Goal: Task Accomplishment & Management: Use online tool/utility

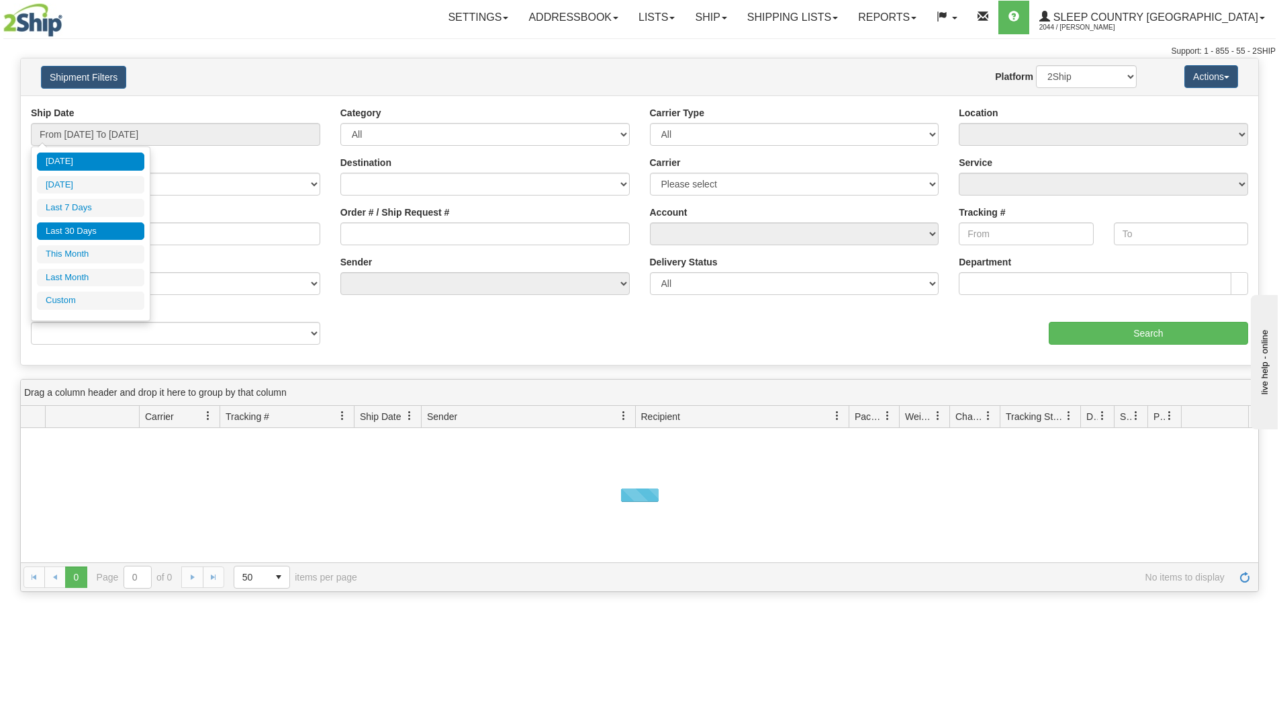
click at [101, 232] on li "Last 30 Days" at bounding box center [90, 231] width 107 height 18
type input "From [DATE] To [DATE]"
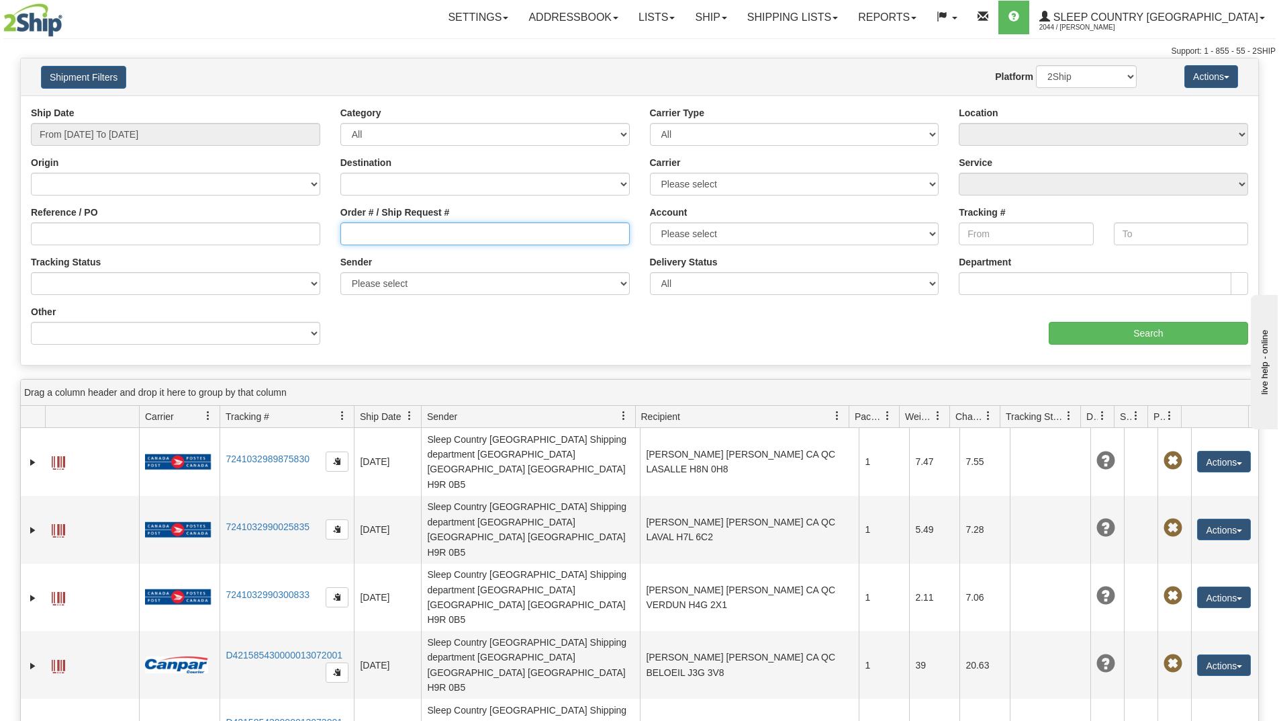
paste input "9002H986220"
click at [374, 238] on input "Order # / Ship Request #" at bounding box center [484, 233] width 289 height 23
type input "9002H986220"
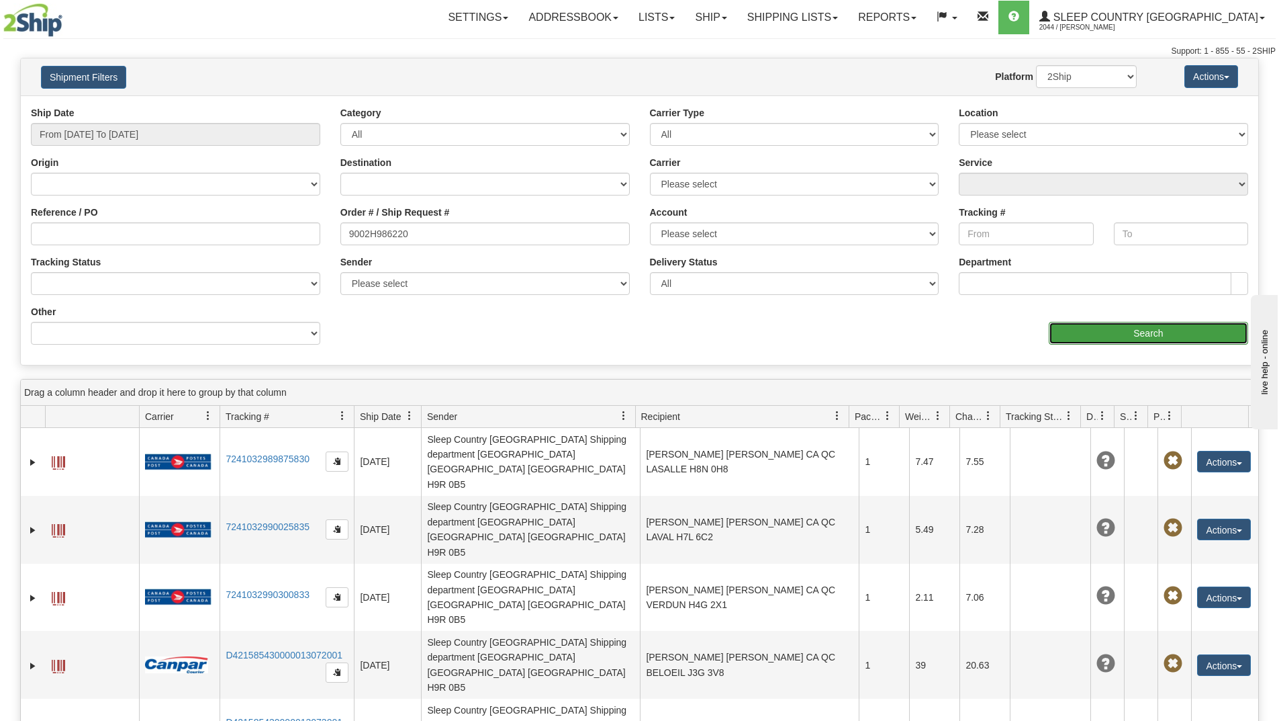
click at [1079, 332] on input "Search" at bounding box center [1148, 333] width 199 height 23
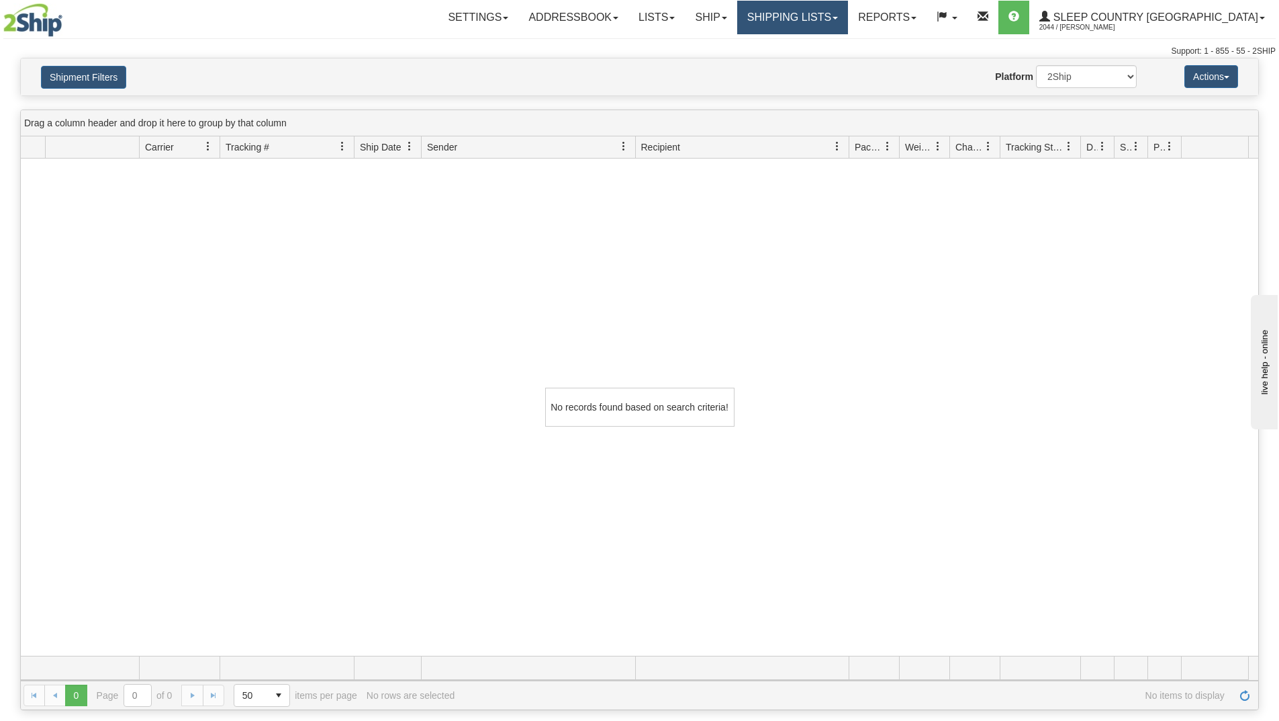
click at [833, 21] on link "Shipping lists" at bounding box center [792, 18] width 111 height 34
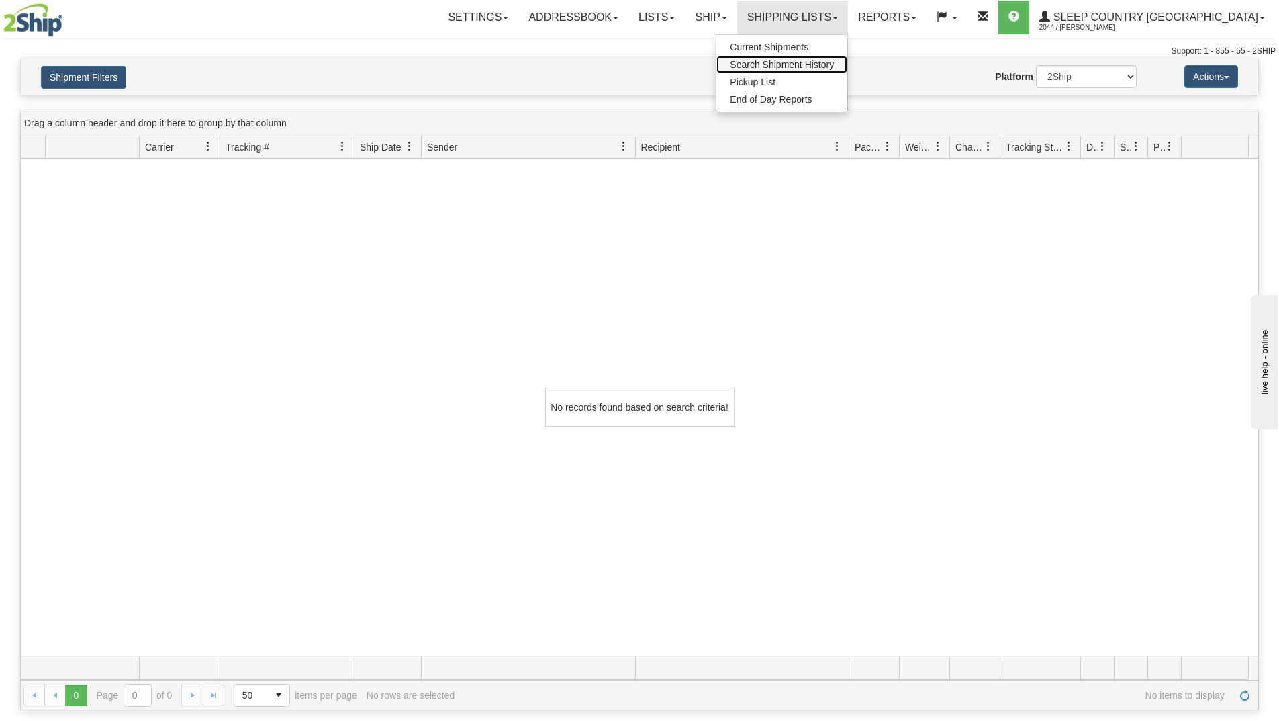
click at [827, 59] on link "Search Shipment History" at bounding box center [782, 64] width 131 height 17
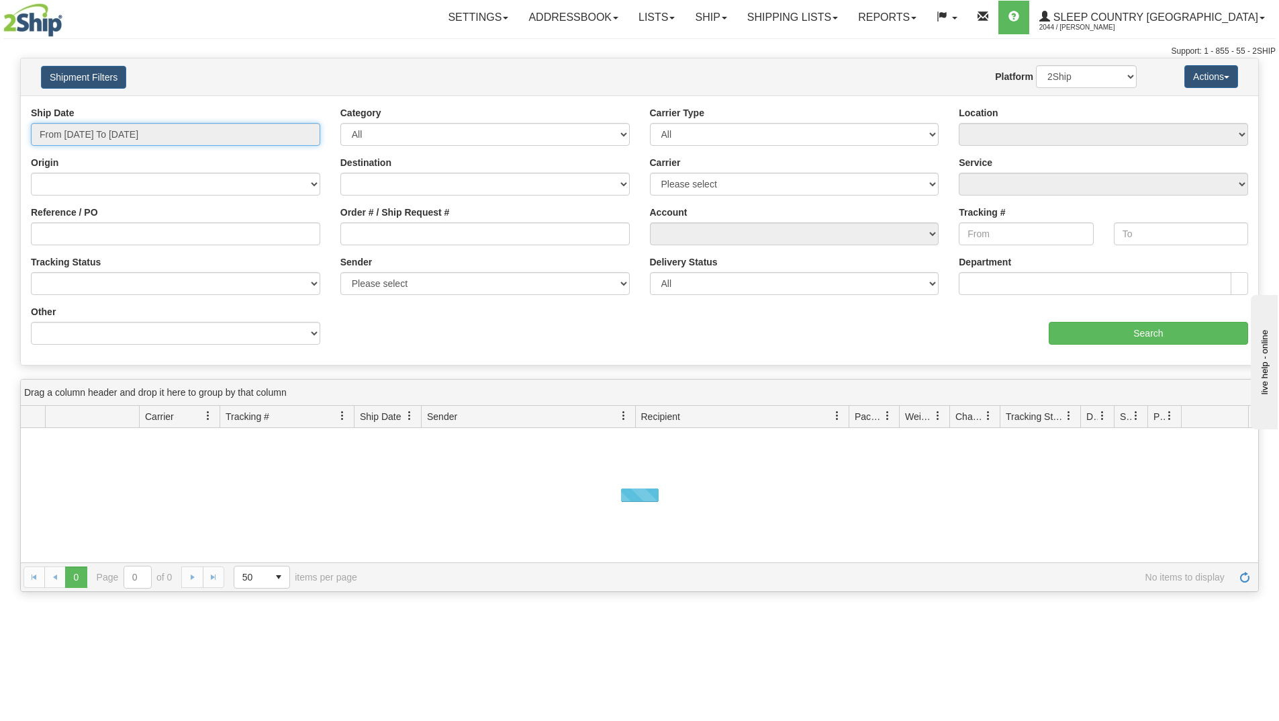
drag, startPoint x: 252, startPoint y: 134, endPoint x: 211, endPoint y: 149, distance: 43.5
click at [251, 135] on input "From [DATE] To [DATE]" at bounding box center [175, 134] width 289 height 23
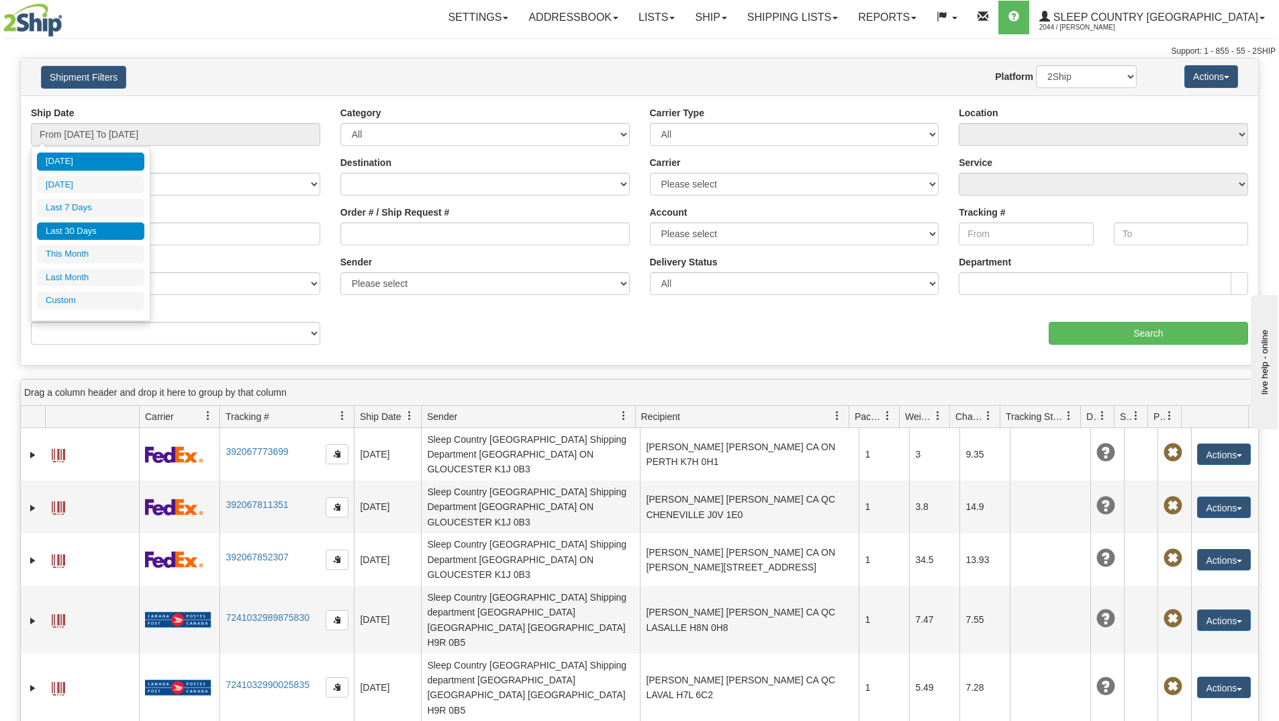
click at [82, 230] on li "Last 30 Days" at bounding box center [90, 231] width 107 height 18
type input "From [DATE] To [DATE]"
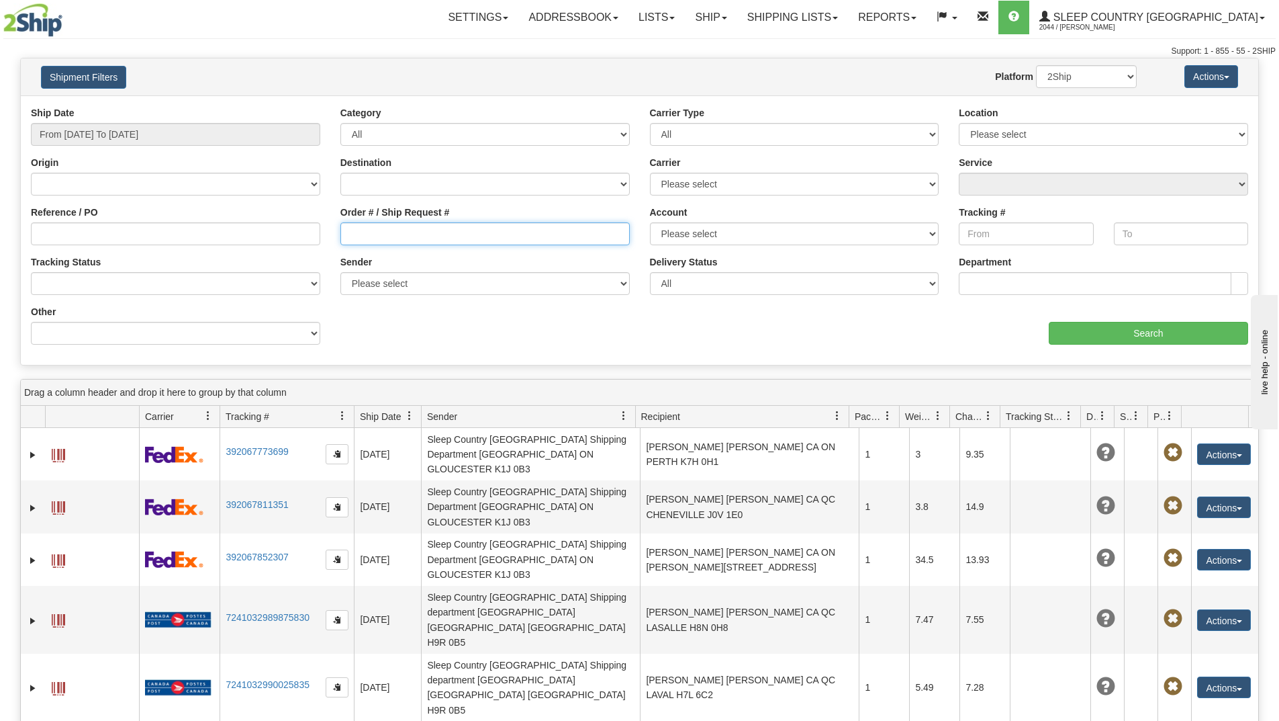
click at [379, 238] on input "Order # / Ship Request #" at bounding box center [484, 233] width 289 height 23
paste input "9002H979533"
type input "9002H979533"
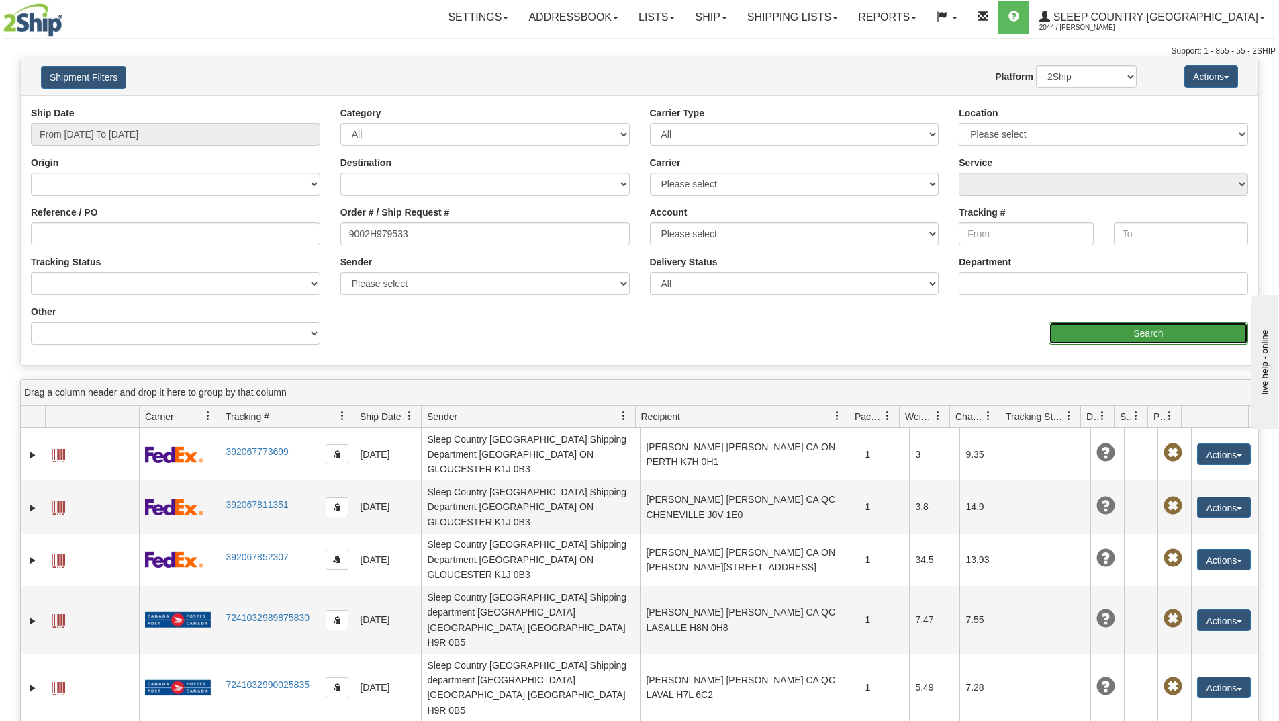
click at [1072, 329] on input "Search" at bounding box center [1148, 333] width 199 height 23
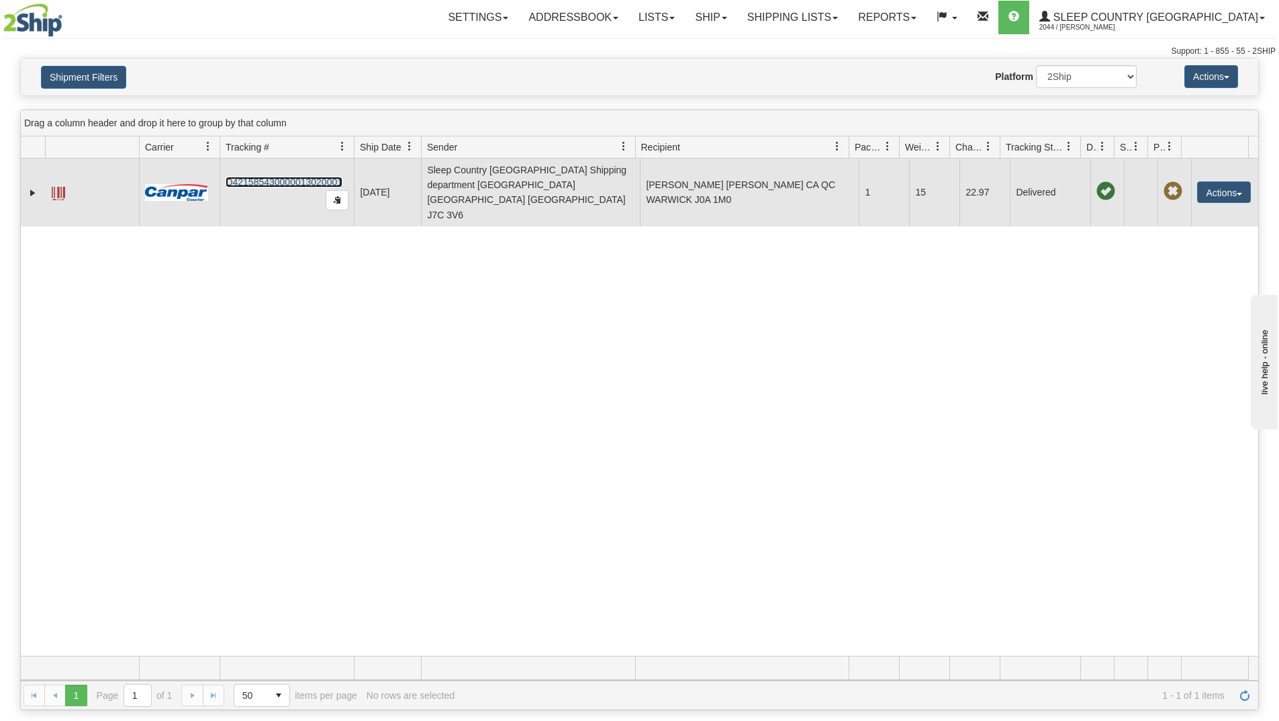
click at [304, 177] on link "D421585430000013020001" at bounding box center [284, 182] width 117 height 11
drag, startPoint x: 1206, startPoint y: 177, endPoint x: 1205, endPoint y: 187, distance: 10.2
click at [1206, 181] on button "Actions" at bounding box center [1224, 191] width 54 height 21
click at [1164, 226] on link "Return" at bounding box center [1196, 234] width 107 height 17
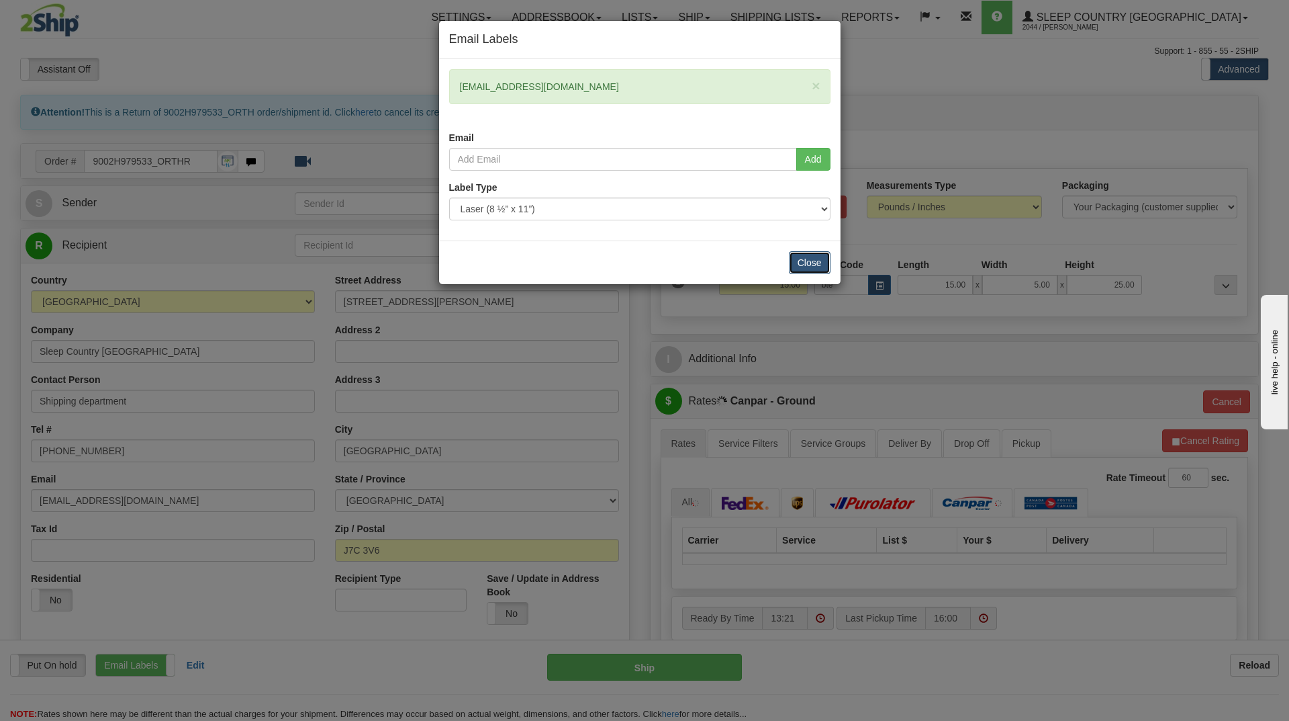
drag, startPoint x: 805, startPoint y: 258, endPoint x: 809, endPoint y: 264, distance: 6.9
click at [806, 257] on button "Close" at bounding box center [810, 262] width 42 height 23
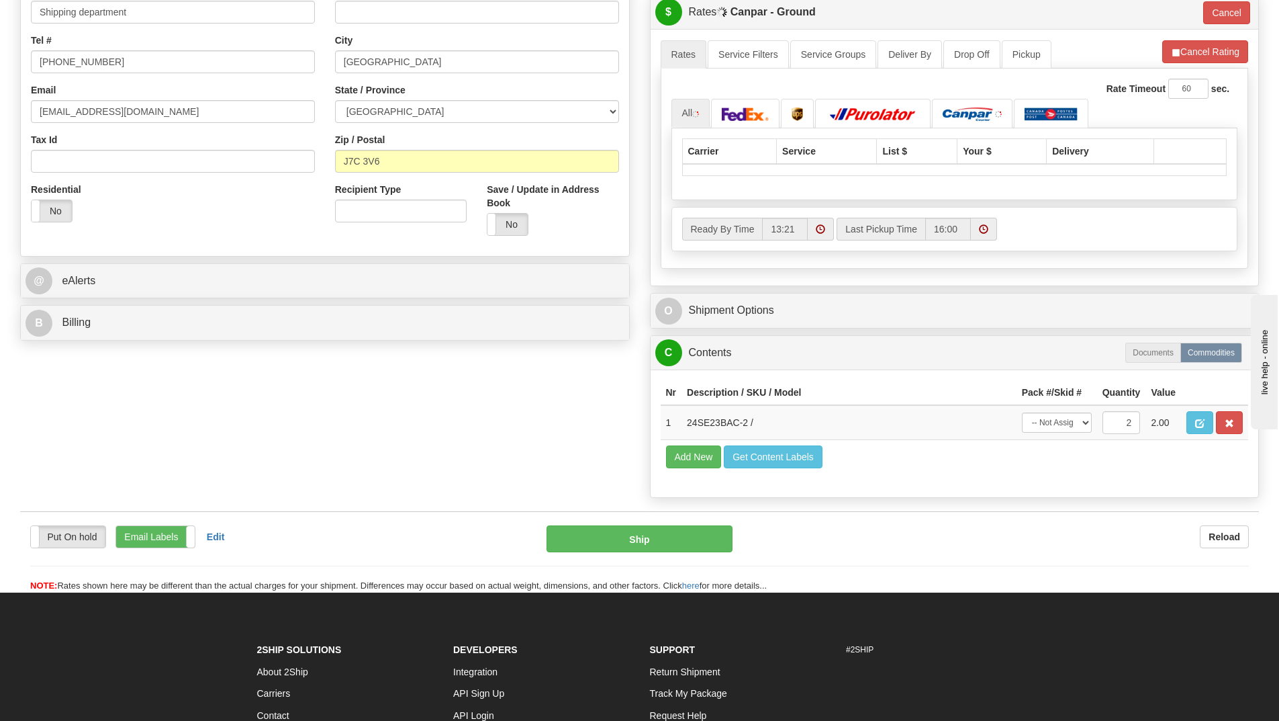
scroll to position [403, 0]
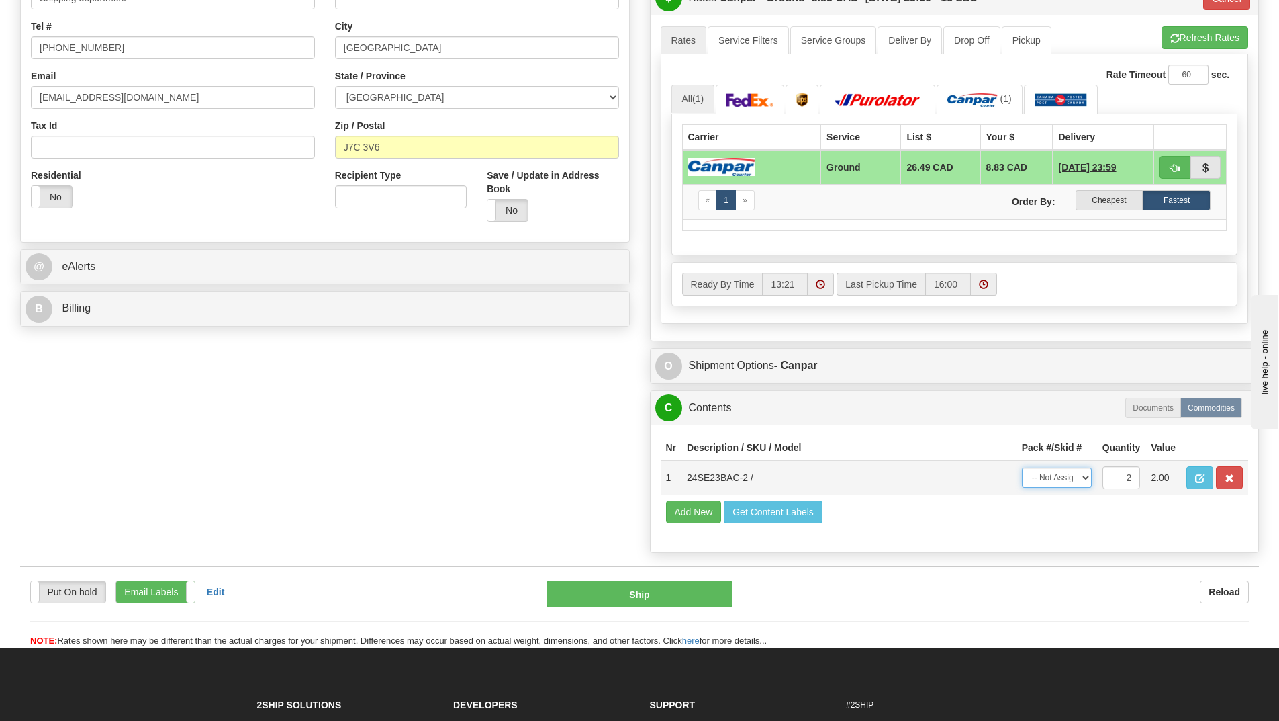
click at [1083, 476] on select "-- Not Assigned -- Package 1" at bounding box center [1057, 477] width 70 height 20
select select "0"
click at [1022, 467] on select "-- Not Assigned -- Package 1" at bounding box center [1057, 477] width 70 height 20
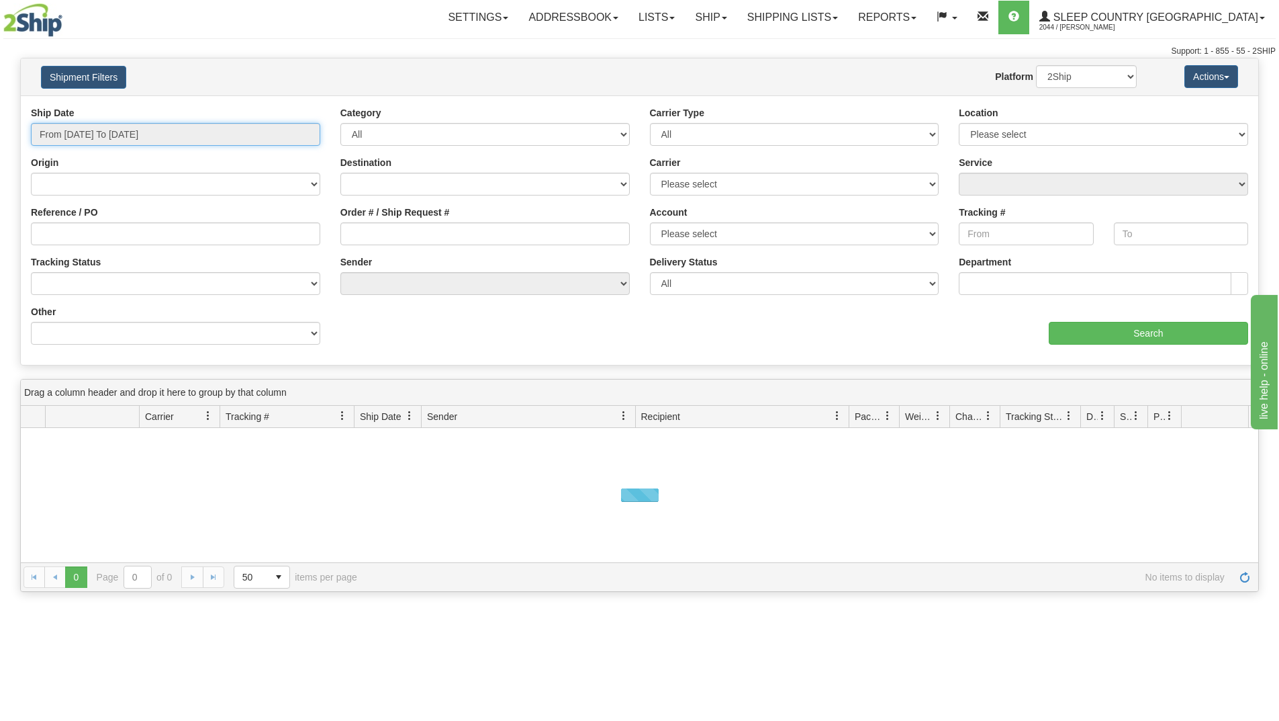
click at [204, 139] on input "From [DATE] To [DATE]" at bounding box center [175, 134] width 289 height 23
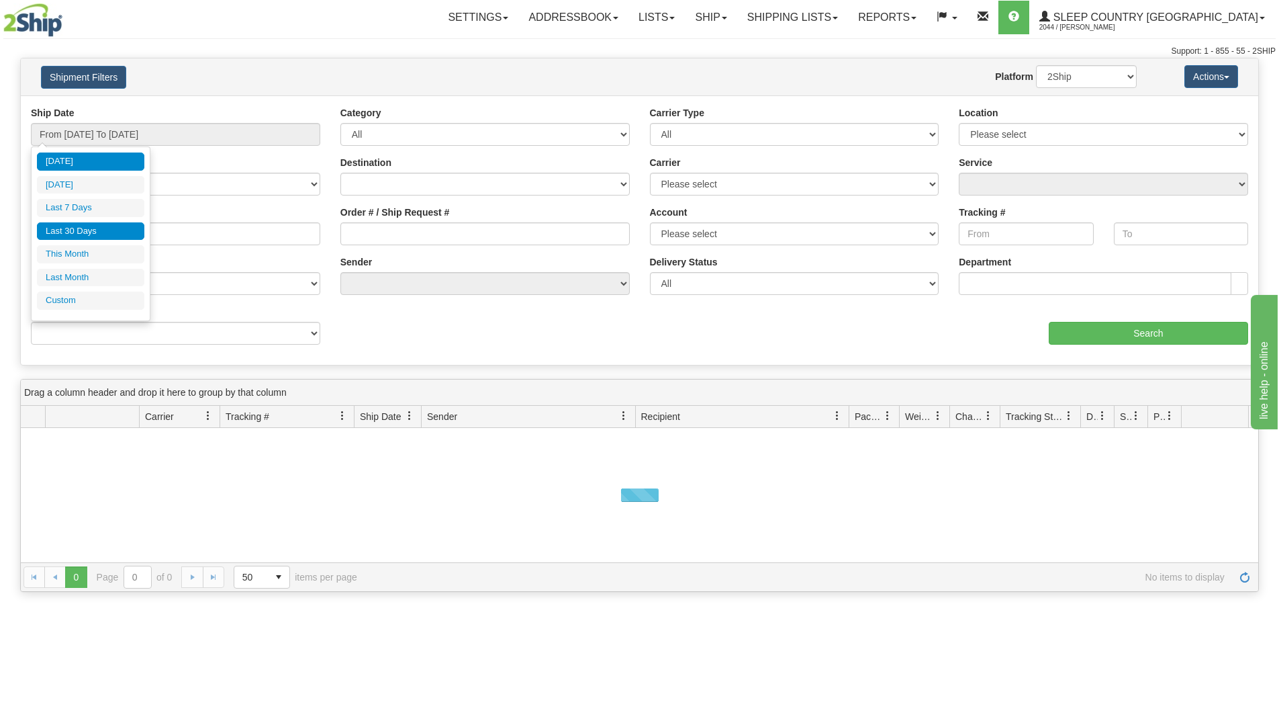
click at [106, 229] on li "Last 30 Days" at bounding box center [90, 231] width 107 height 18
type input "From 07/15/2025 To 08/13/2025"
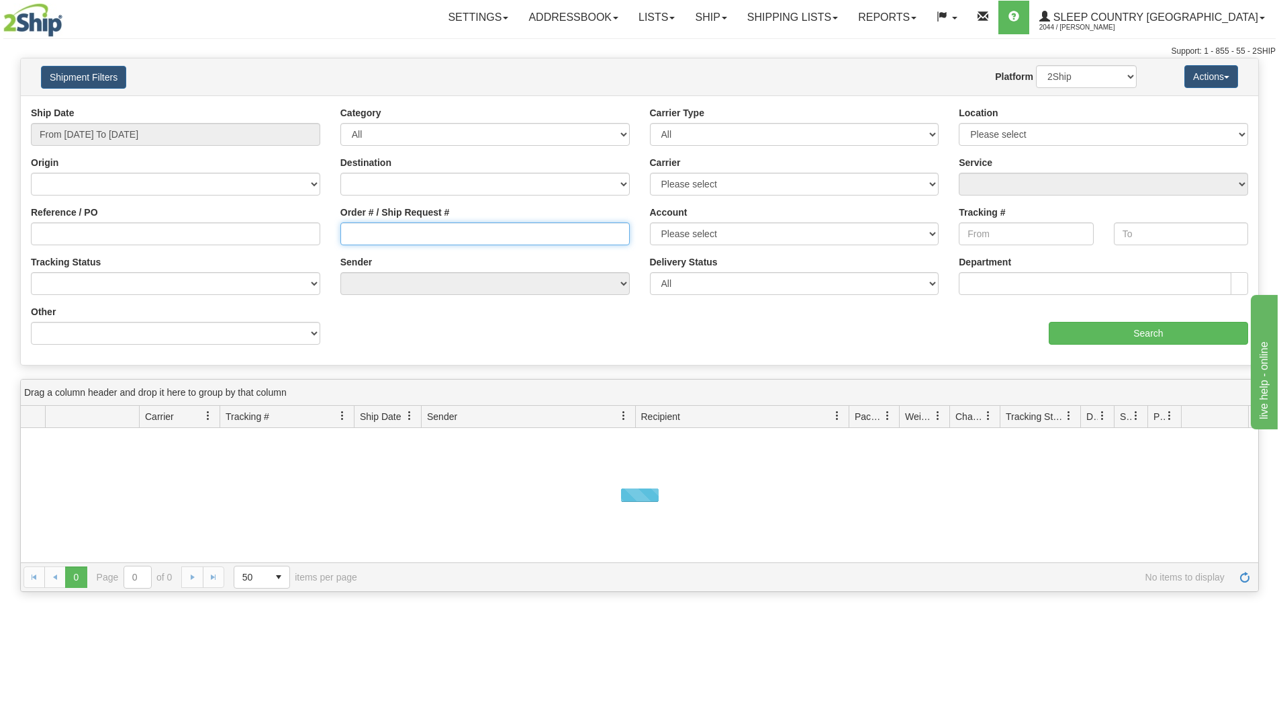
click at [404, 242] on input "Order # / Ship Request #" at bounding box center [484, 233] width 289 height 23
paste input "9002H975307"
type input "9002H975307"
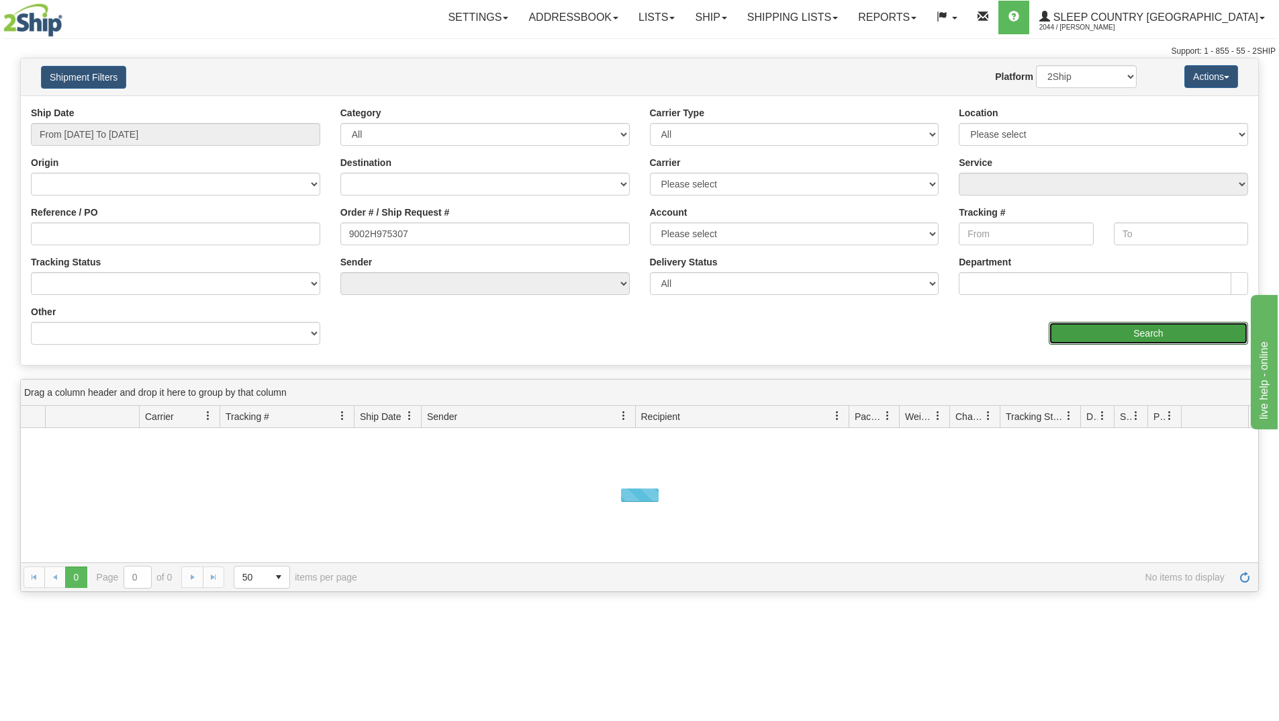
click at [1078, 330] on input "Search" at bounding box center [1148, 333] width 199 height 23
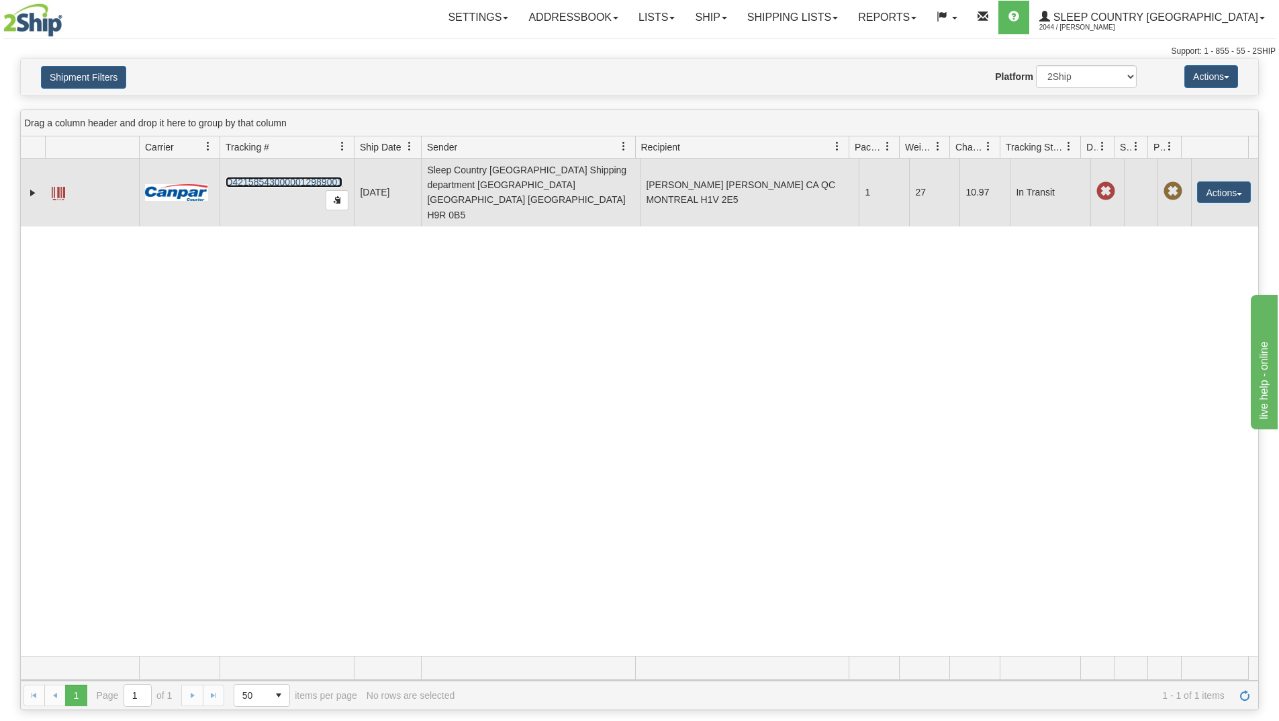
click at [269, 177] on link "D421585430000012989001" at bounding box center [284, 182] width 117 height 11
